Goal: Task Accomplishment & Management: Use online tool/utility

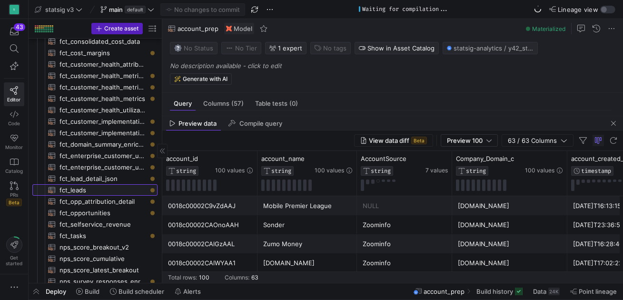
click at [78, 186] on span "fct_leads​​​​​​​​​​" at bounding box center [103, 190] width 87 height 11
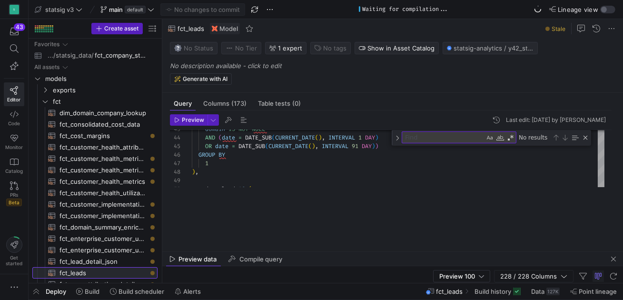
drag, startPoint x: 398, startPoint y: 116, endPoint x: 391, endPoint y: 326, distance: 210.6
click at [391, 300] on html "S 43 Editor Code Monitor Catalog PRs Beta Get started statsig v3 main default N…" at bounding box center [311, 150] width 623 height 300
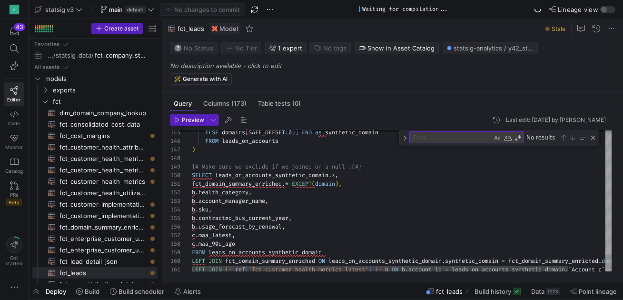
type textarea "fct_domain_summary_enriched.* EXCEPT(domain), [DOMAIN_NAME]_category, b.account…"
drag, startPoint x: 329, startPoint y: 251, endPoint x: 210, endPoint y: 251, distance: 118.6
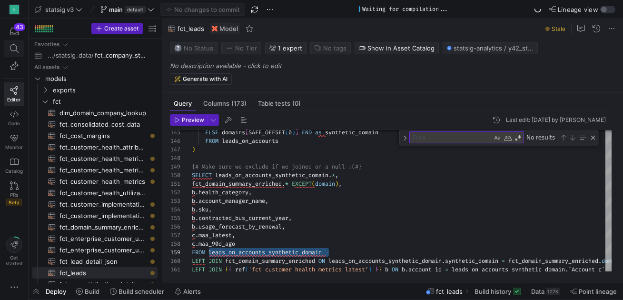
click at [17, 43] on span at bounding box center [14, 48] width 20 height 16
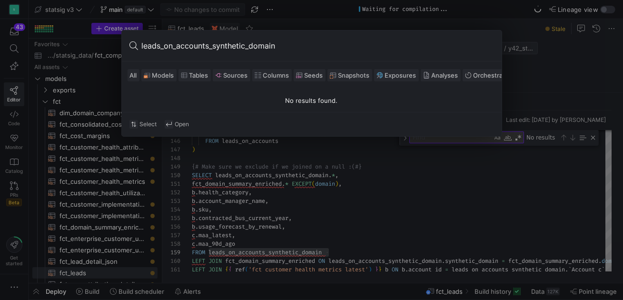
type input "leads_on_accounts_synthetic_domain"
click at [191, 45] on input "leads_on_accounts_synthetic_domain" at bounding box center [318, 45] width 352 height 15
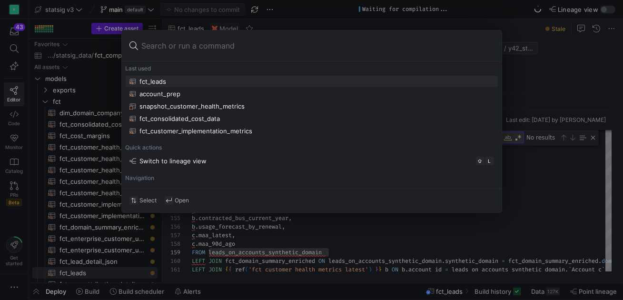
click at [241, 235] on div at bounding box center [311, 150] width 623 height 300
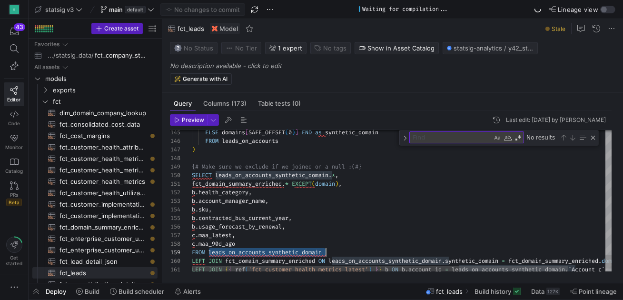
scroll to position [69, 133]
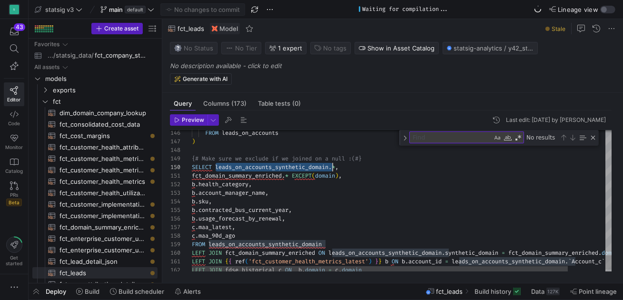
type textarea "fct_domain_summary_enriched.* EXCEPT(domain), [DOMAIN_NAME]_category, b.account…"
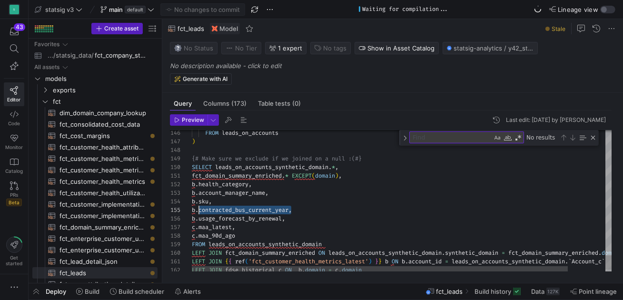
scroll to position [34, 7]
drag, startPoint x: 292, startPoint y: 211, endPoint x: 200, endPoint y: 211, distance: 92.9
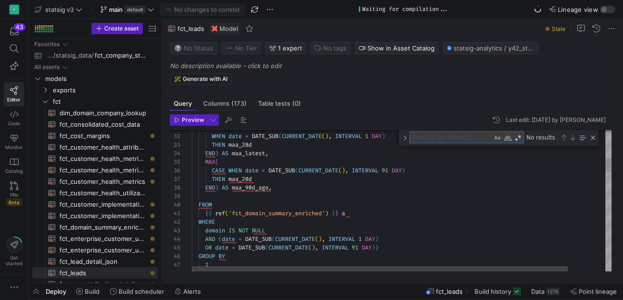
click at [448, 136] on textarea "Find" at bounding box center [451, 137] width 82 height 11
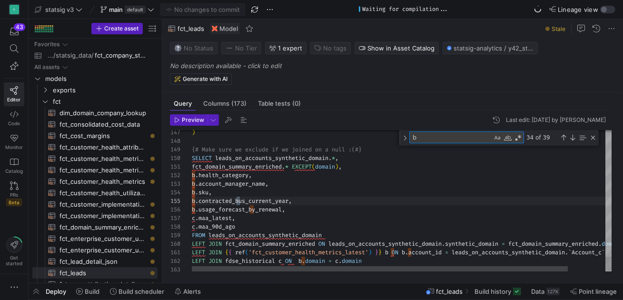
type textarea "b."
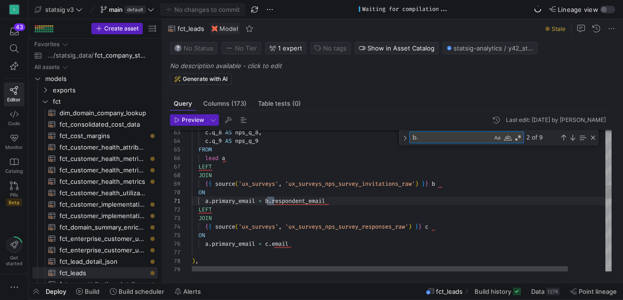
scroll to position [86, 7]
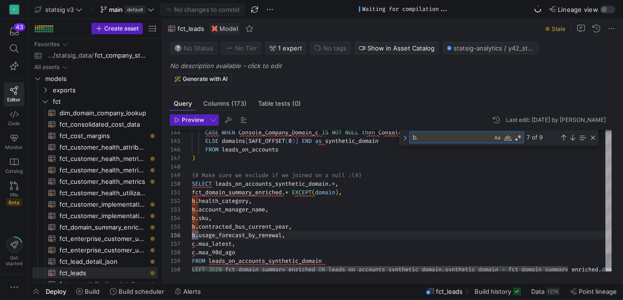
type textarea "LEFT JOIN {{ ref('fct_customer_health_metrics_latest') }} b ON b.account_id = l…"
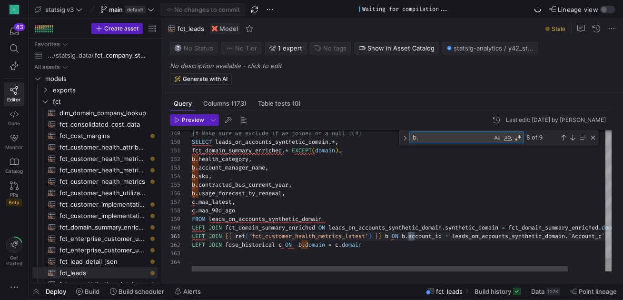
type textarea "b."
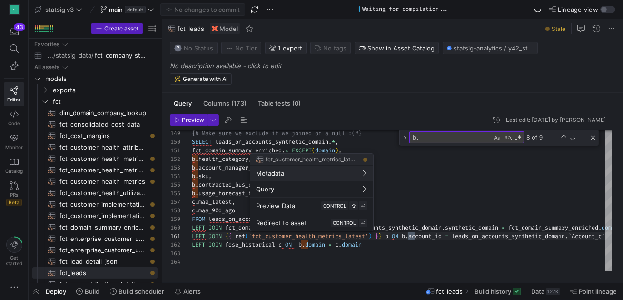
click at [572, 138] on div at bounding box center [311, 150] width 623 height 300
click at [340, 232] on div at bounding box center [311, 150] width 623 height 300
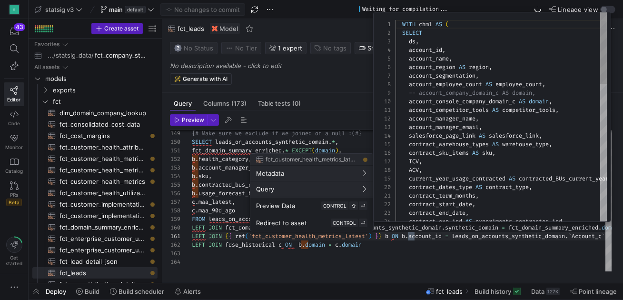
scroll to position [86, 0]
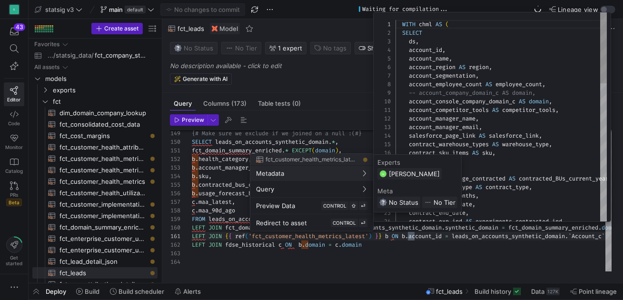
click at [238, 177] on div at bounding box center [311, 150] width 623 height 300
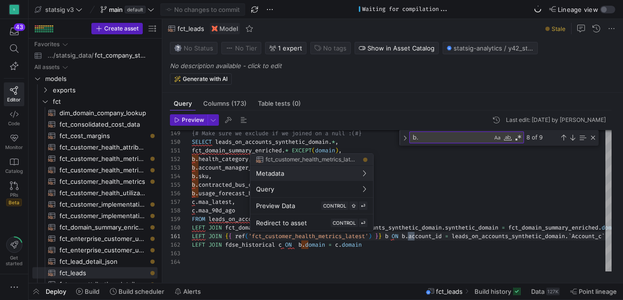
click at [294, 256] on div at bounding box center [311, 150] width 623 height 300
click at [299, 235] on div at bounding box center [311, 150] width 623 height 300
click at [298, 204] on div "Preview Data CONTROL ⇧ ⏎" at bounding box center [311, 205] width 111 height 9
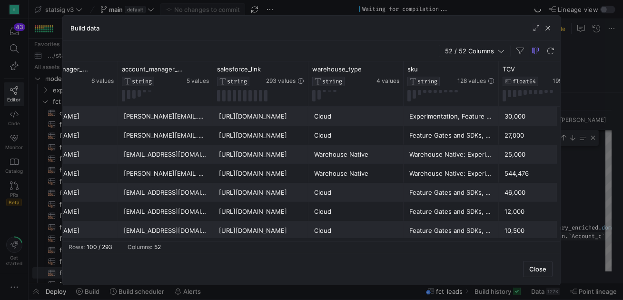
scroll to position [0, 924]
